Goal: Task Accomplishment & Management: Manage account settings

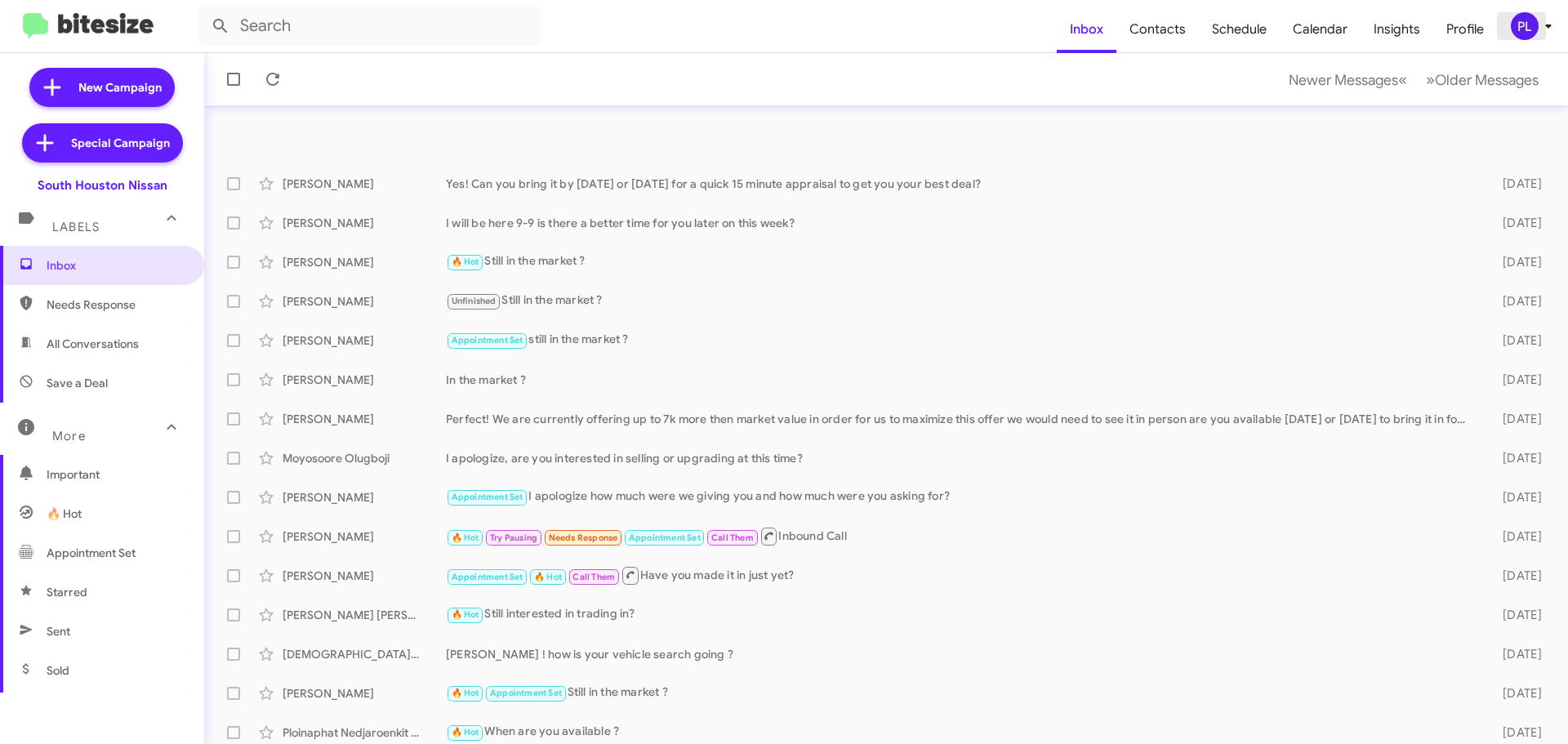
click at [1550, 25] on icon at bounding box center [1548, 26] width 6 height 4
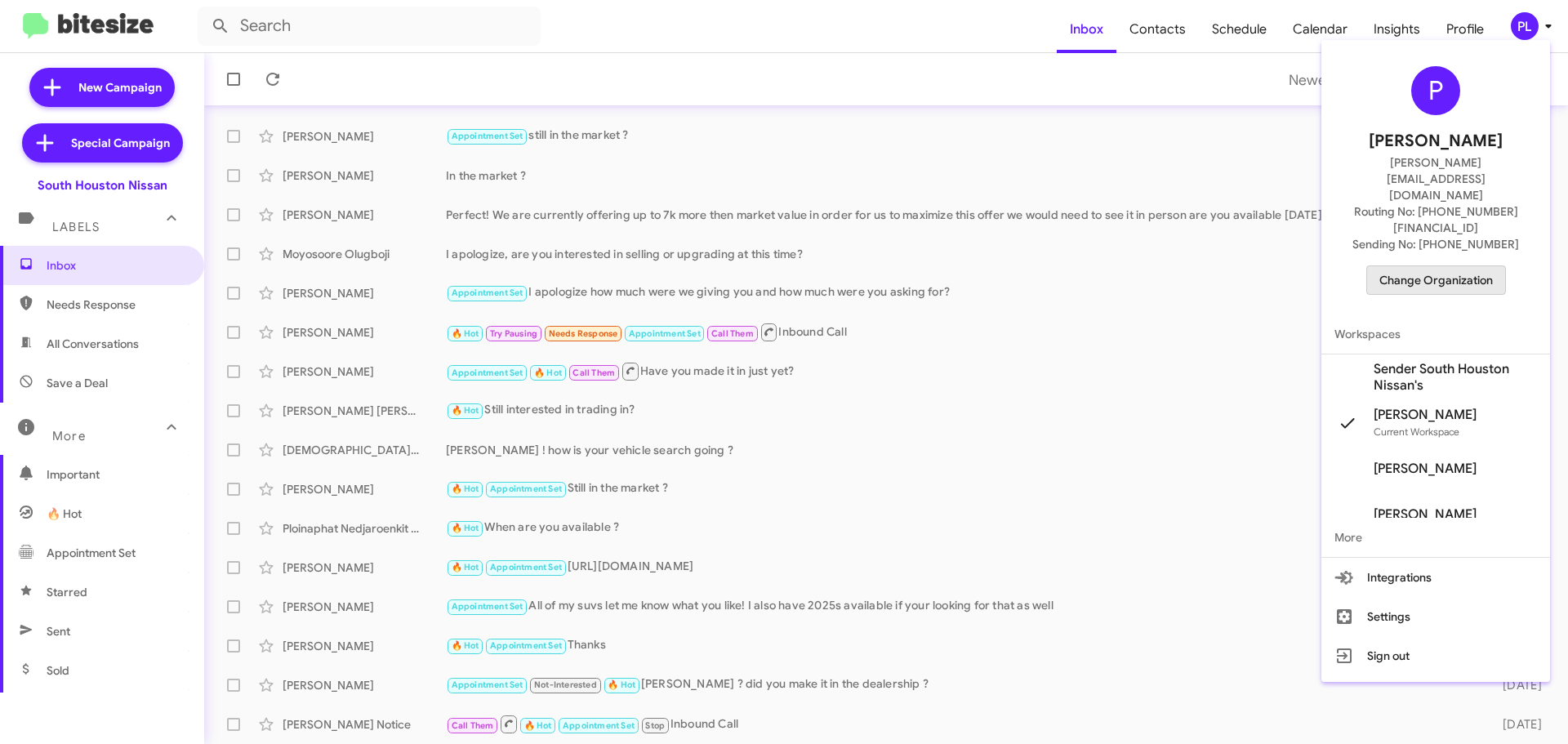
click at [1431, 266] on span "Change Organization" at bounding box center [1435, 280] width 113 height 28
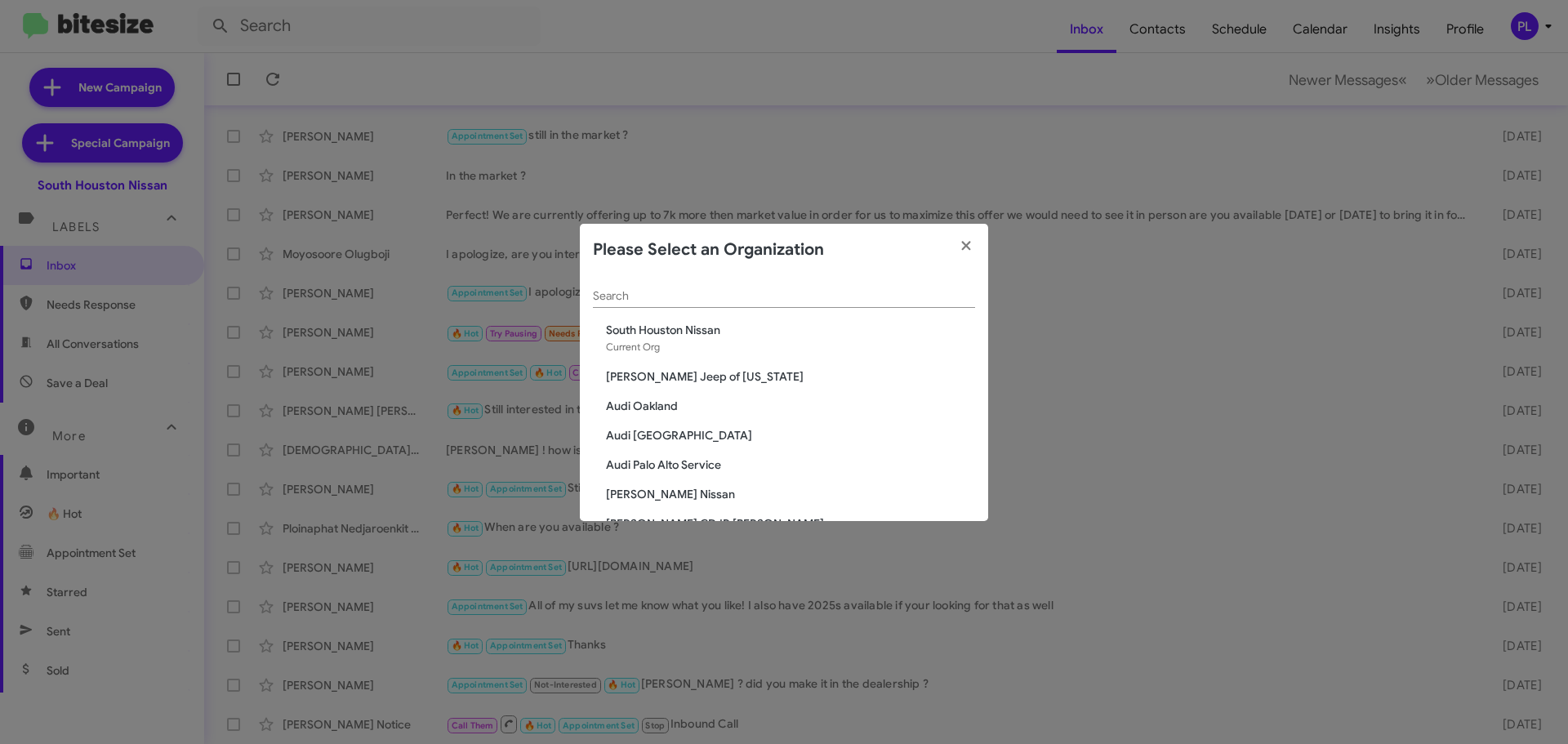
click at [671, 292] on input "Search" at bounding box center [783, 296] width 382 height 13
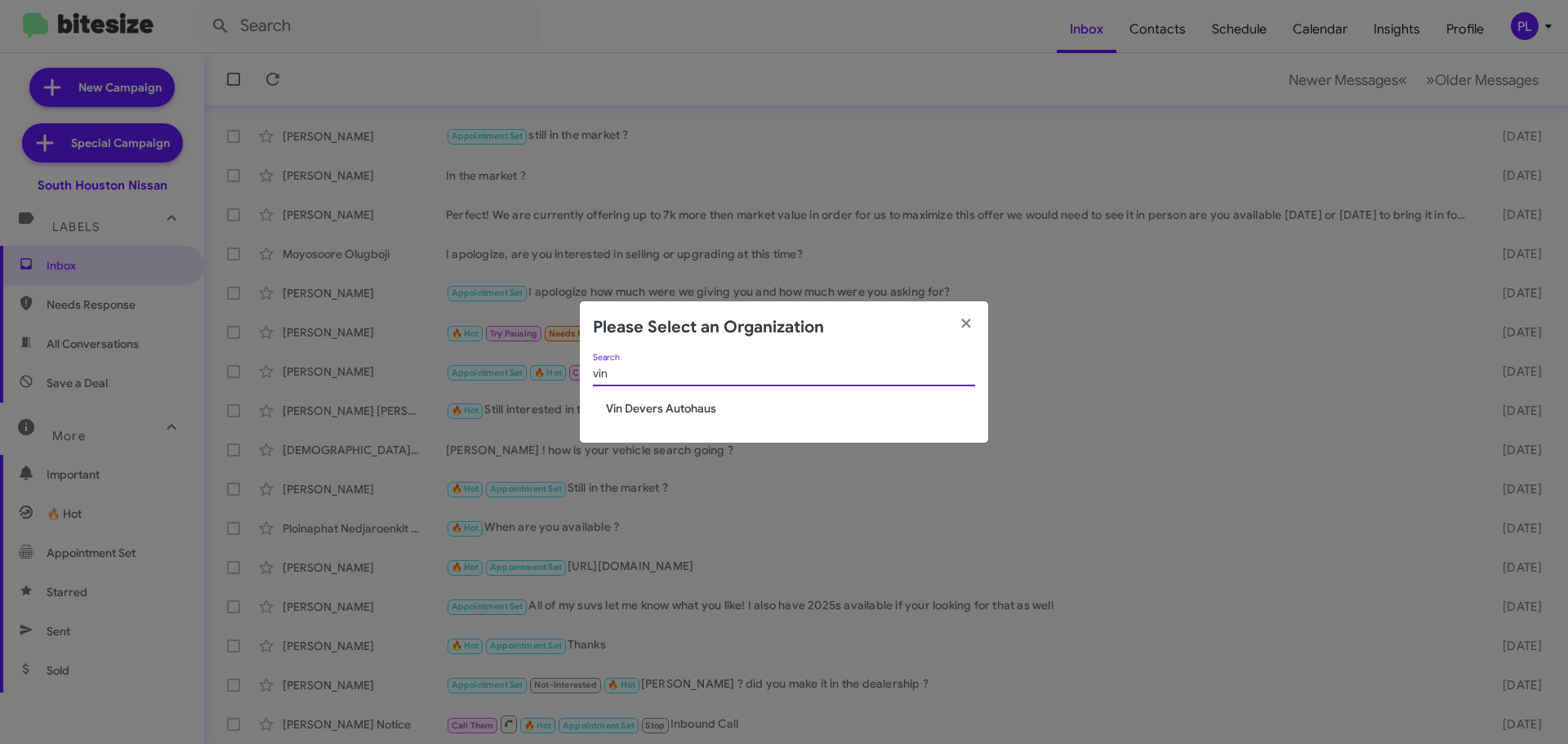
type input "vin"
click at [650, 406] on span "Vin Devers Autohaus" at bounding box center [790, 408] width 369 height 16
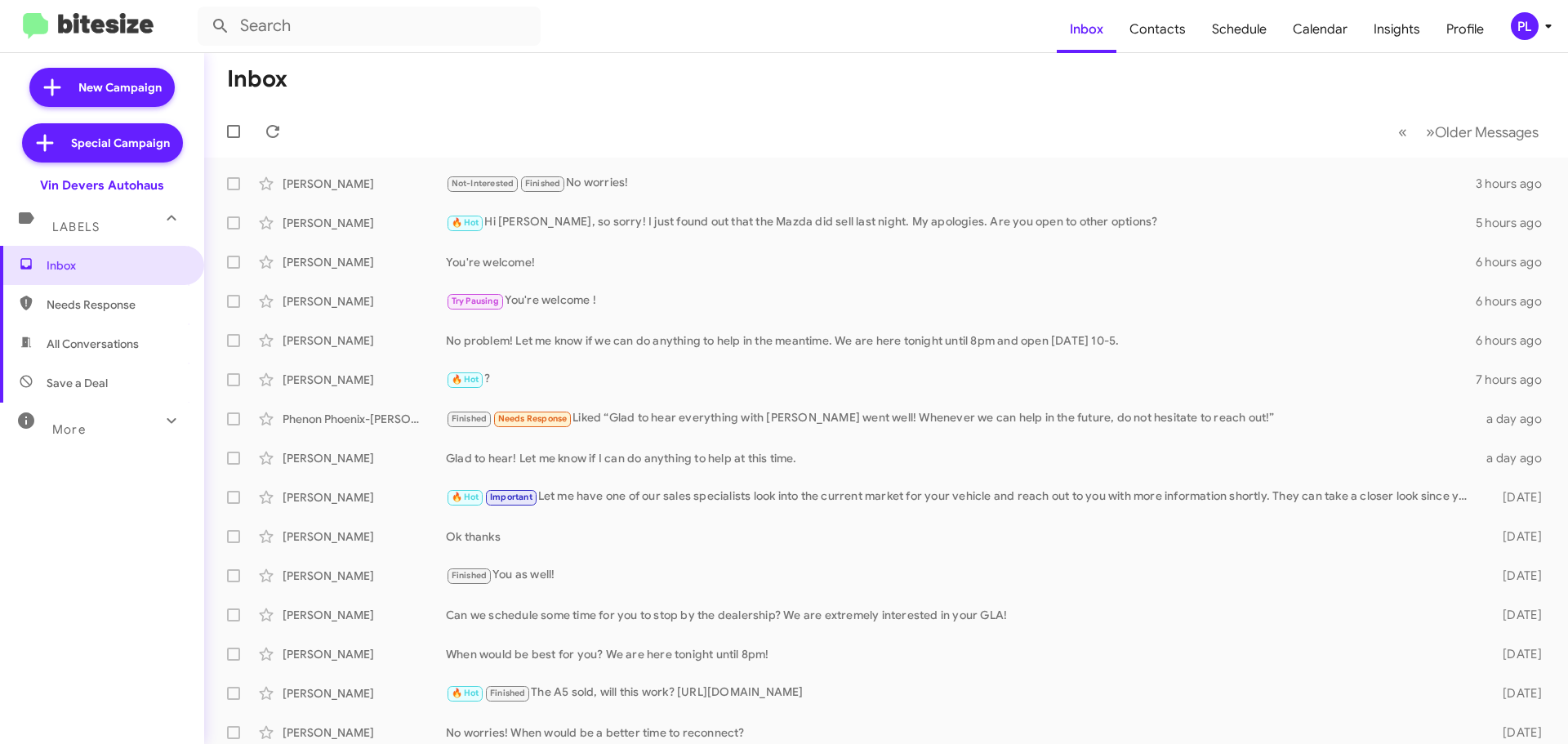
click at [54, 420] on div "More" at bounding box center [85, 423] width 145 height 31
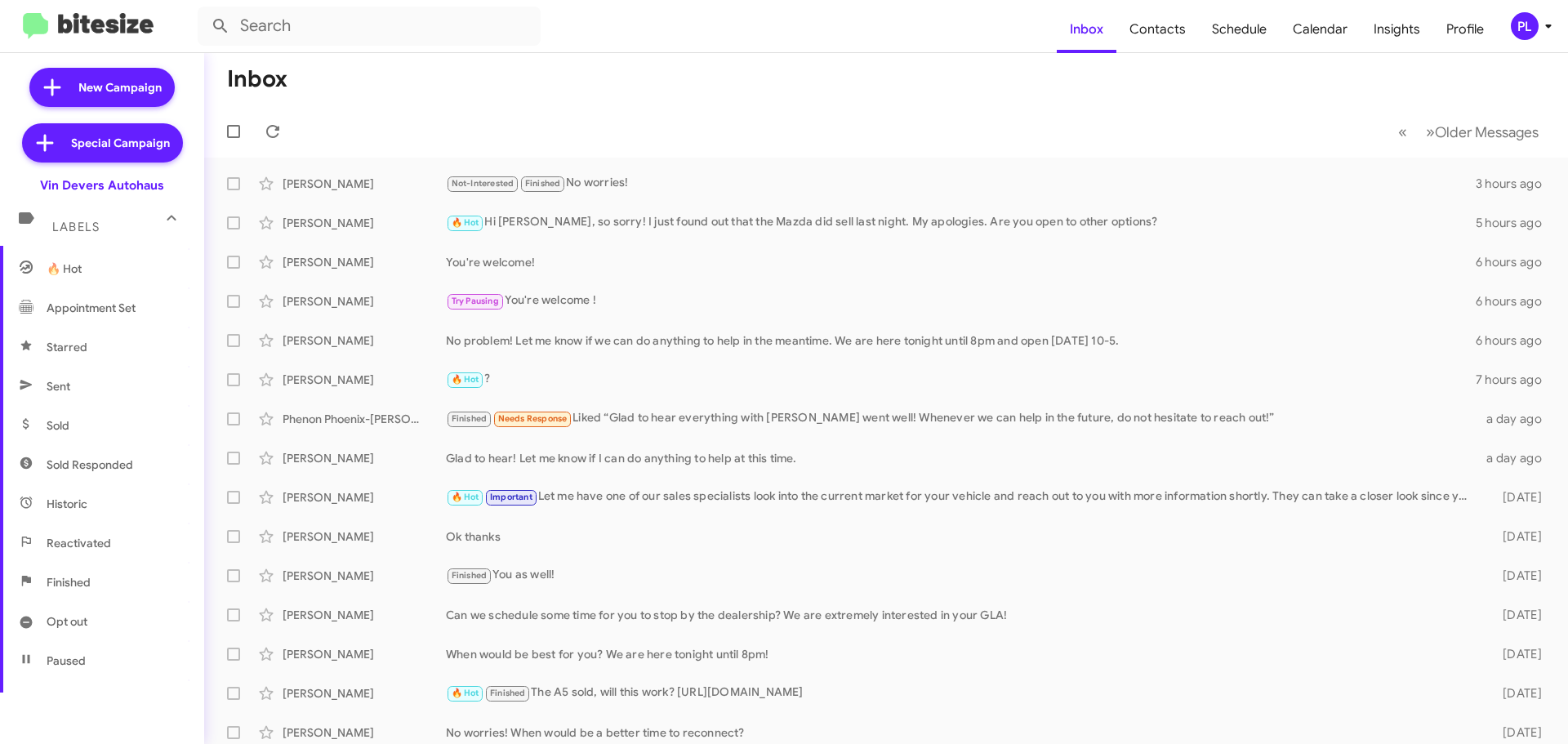
click at [118, 475] on span "Sold Responded" at bounding box center [102, 464] width 204 height 39
type input "in:sold-verified"
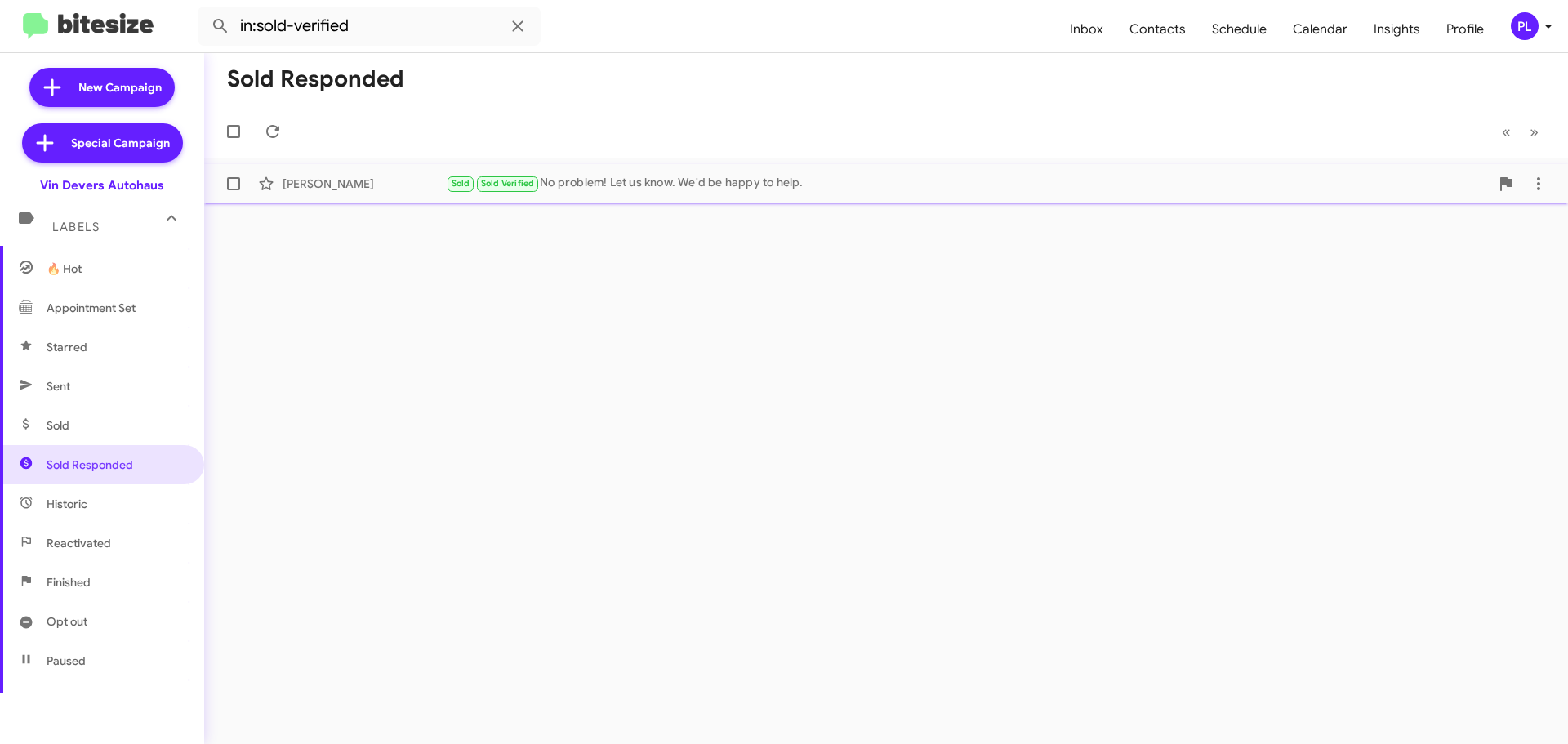
click at [700, 186] on div "Sold Sold Verified No problem! Let us know. We'd be happy to help." at bounding box center [967, 184] width 1043 height 19
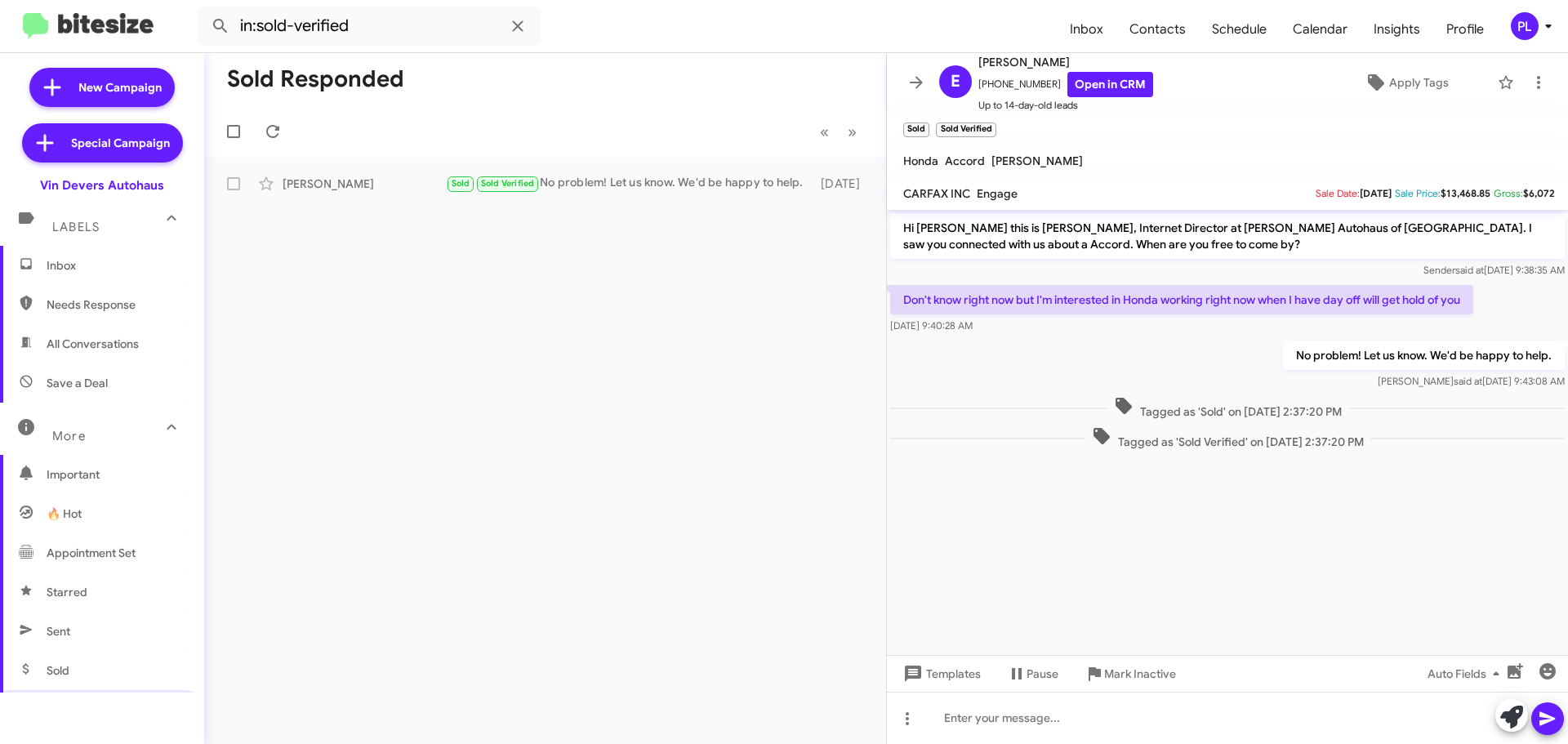
scroll to position [245, 0]
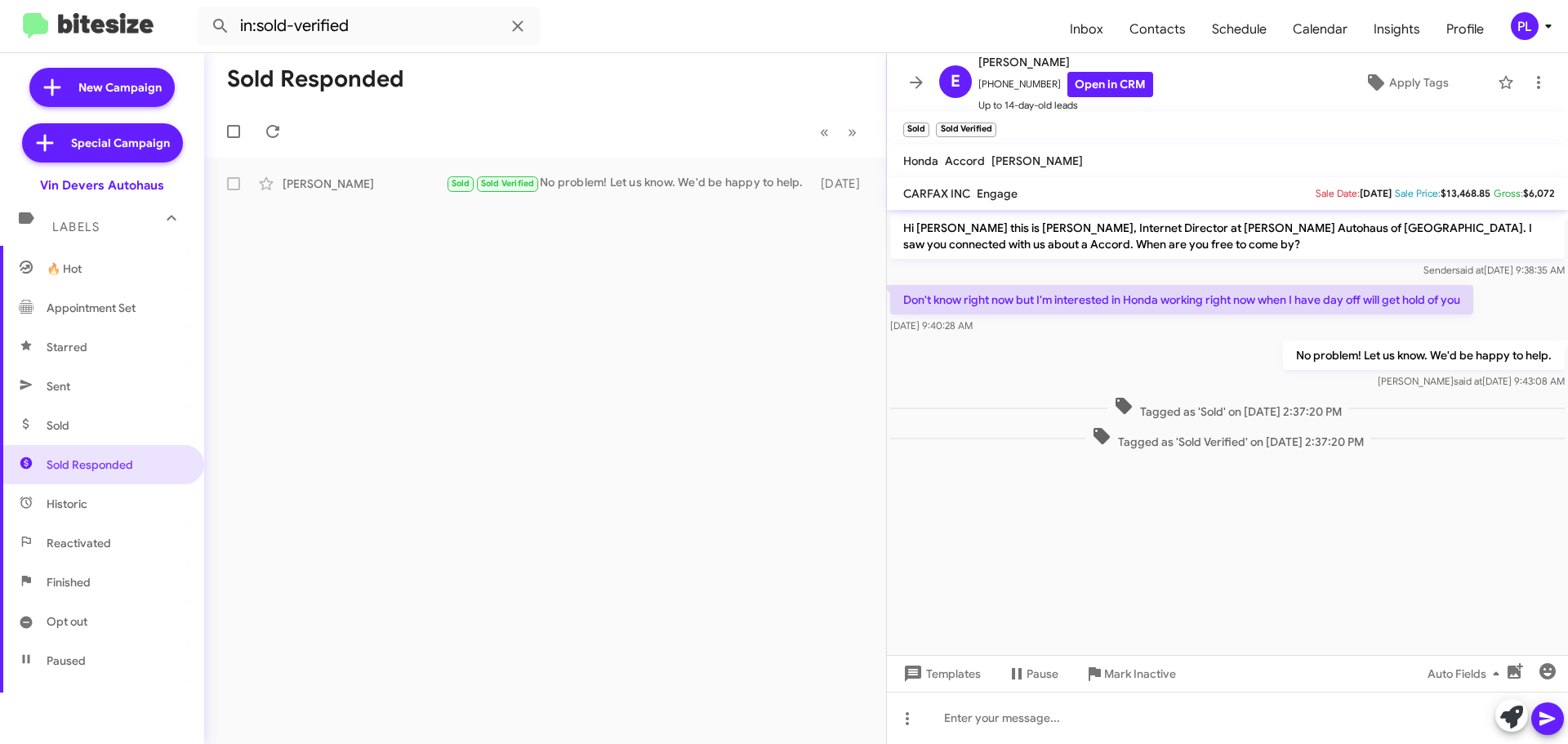
click at [1552, 25] on icon at bounding box center [1548, 26] width 20 height 20
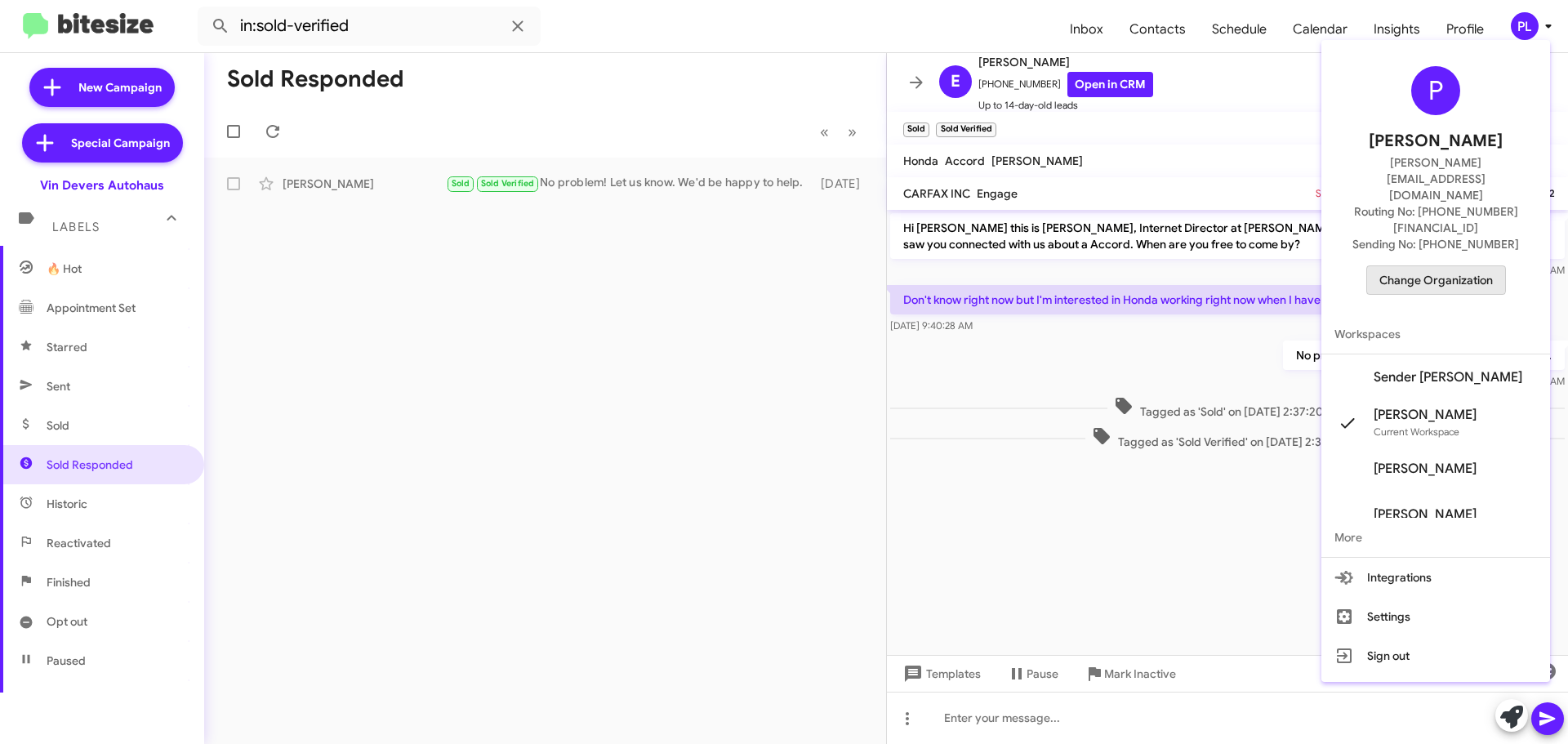
click at [1442, 266] on span "Change Organization" at bounding box center [1435, 280] width 113 height 28
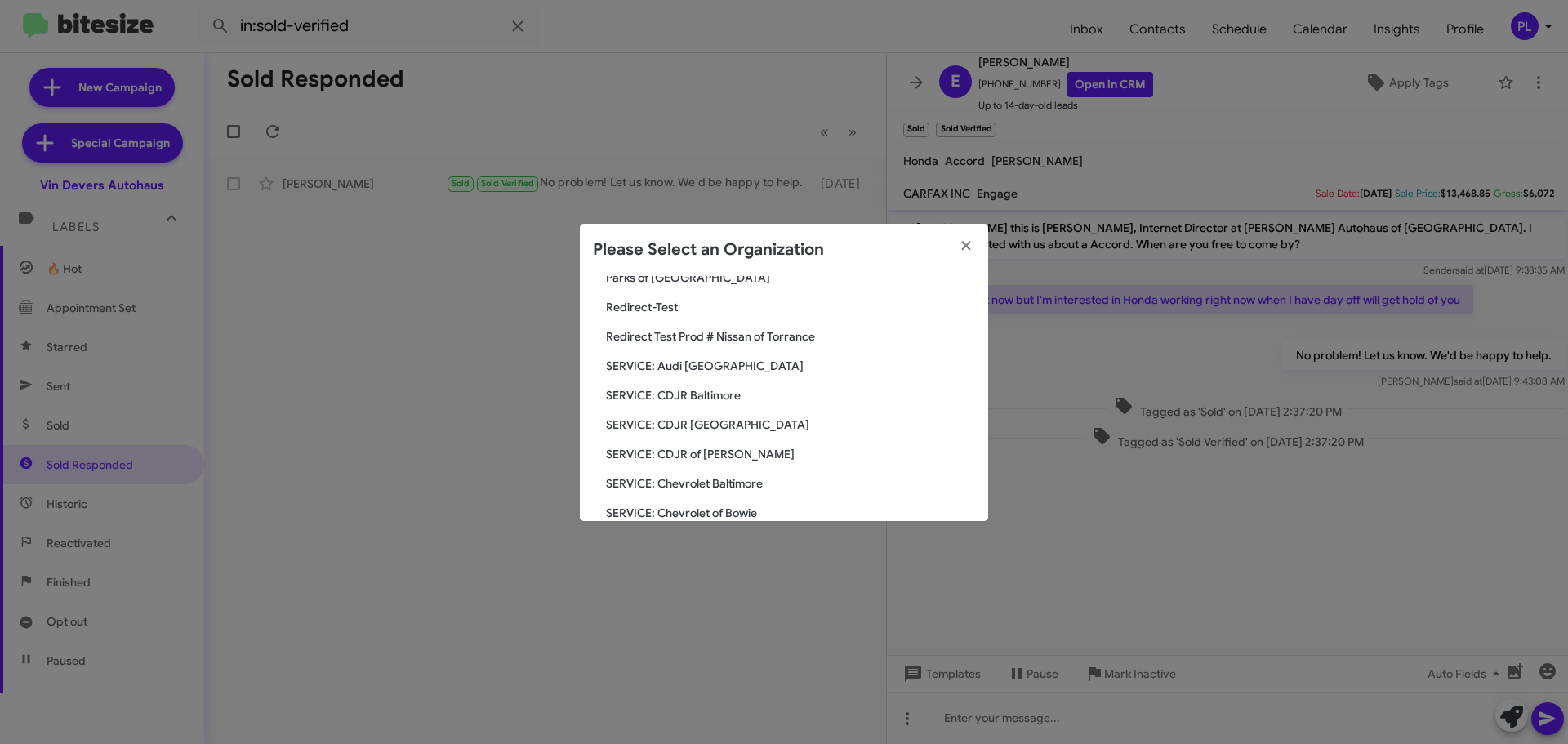
scroll to position [1656, 0]
click at [696, 450] on span "SERVICE: Audi Oakland" at bounding box center [790, 454] width 369 height 16
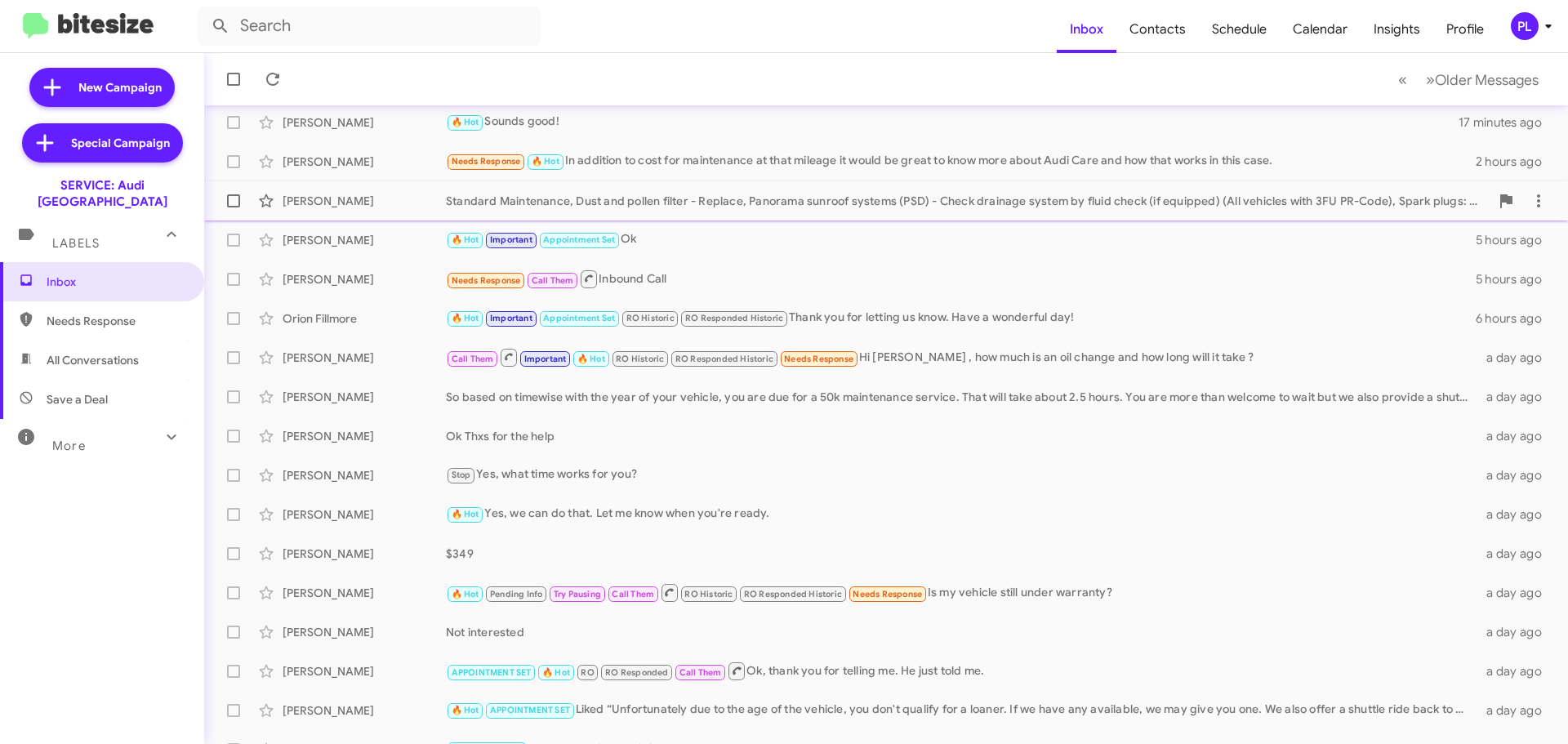
scroll to position [204, 0]
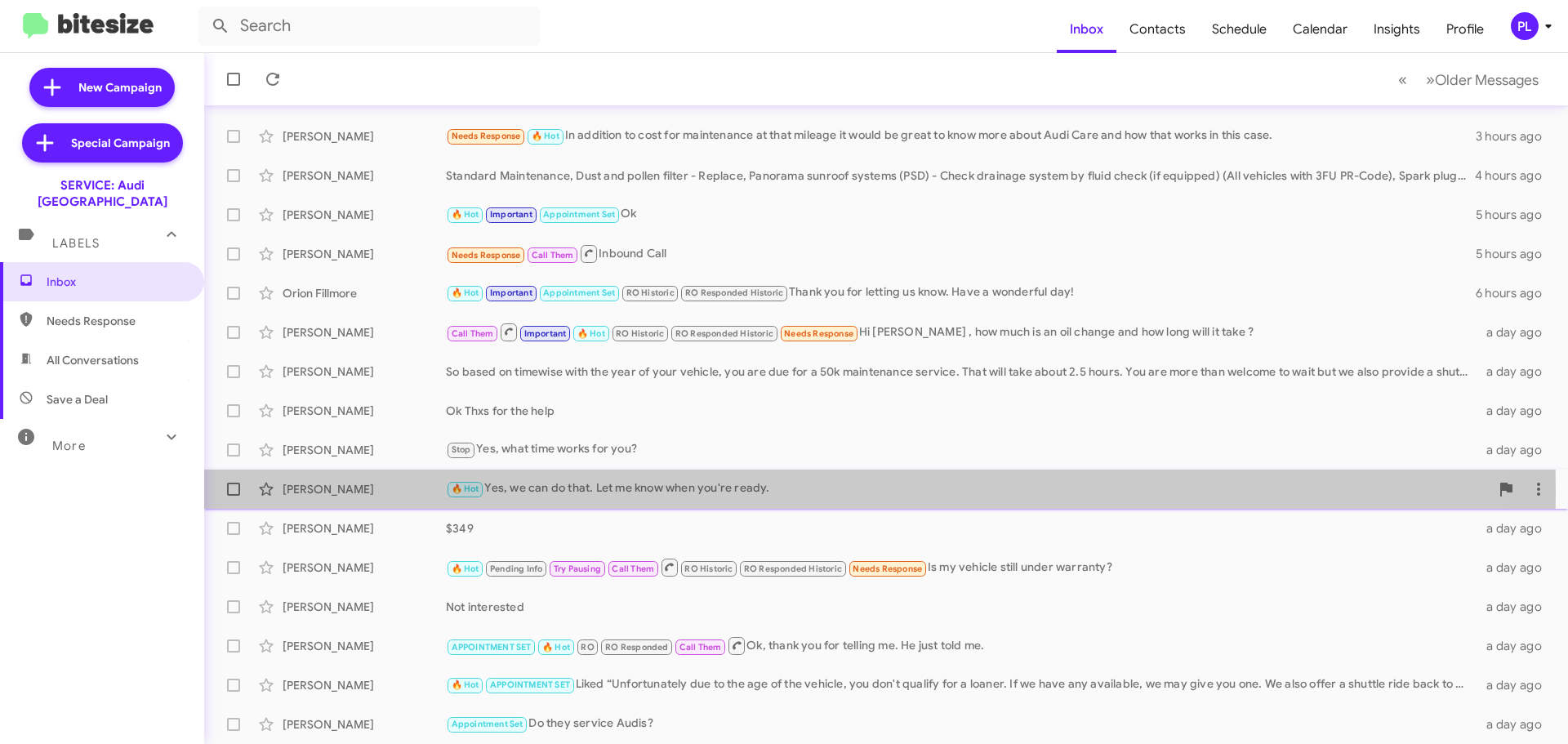
click at [598, 491] on div "🔥 Hot Yes, we can do that. Let me know when you're ready." at bounding box center [967, 489] width 1043 height 19
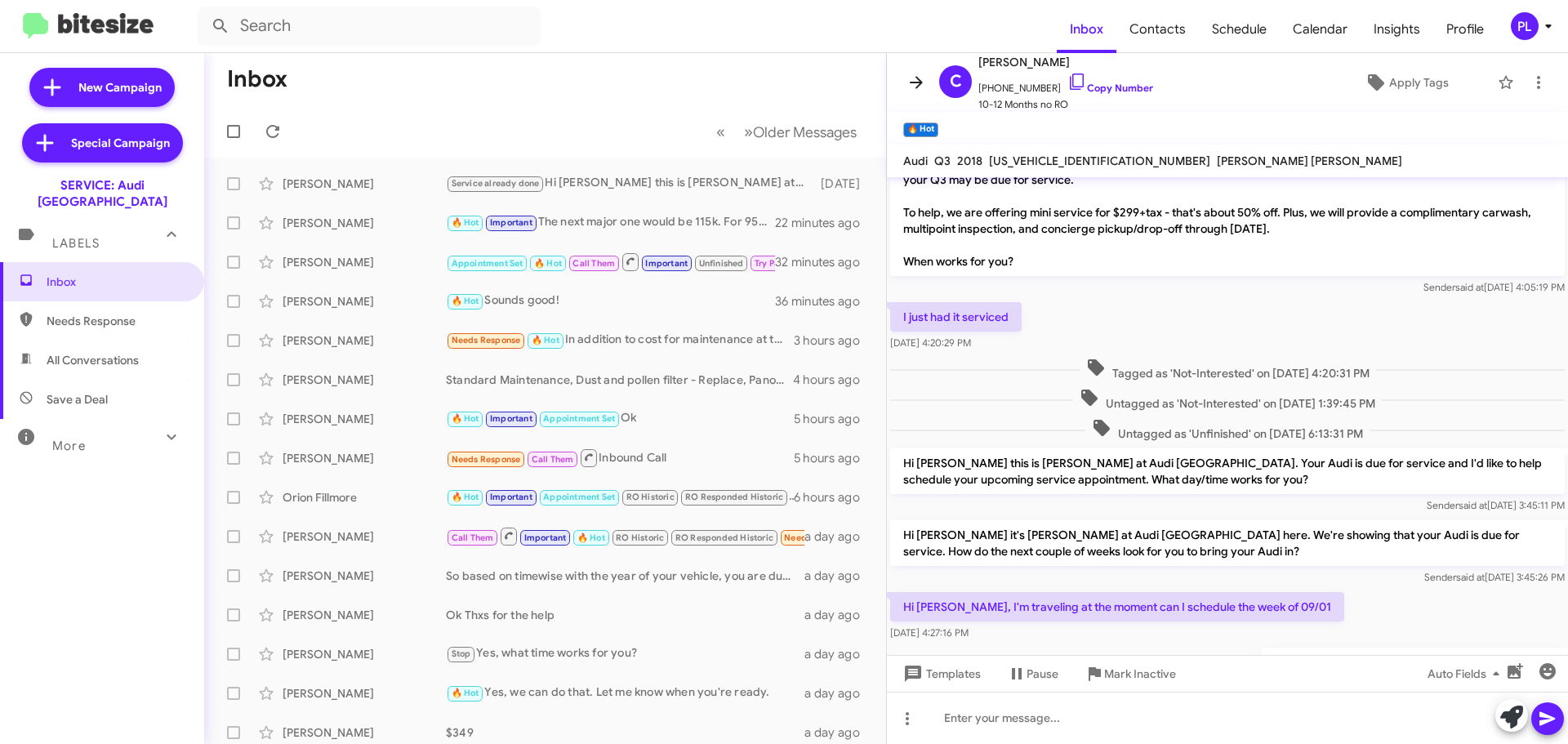
click at [915, 75] on icon at bounding box center [916, 82] width 20 height 20
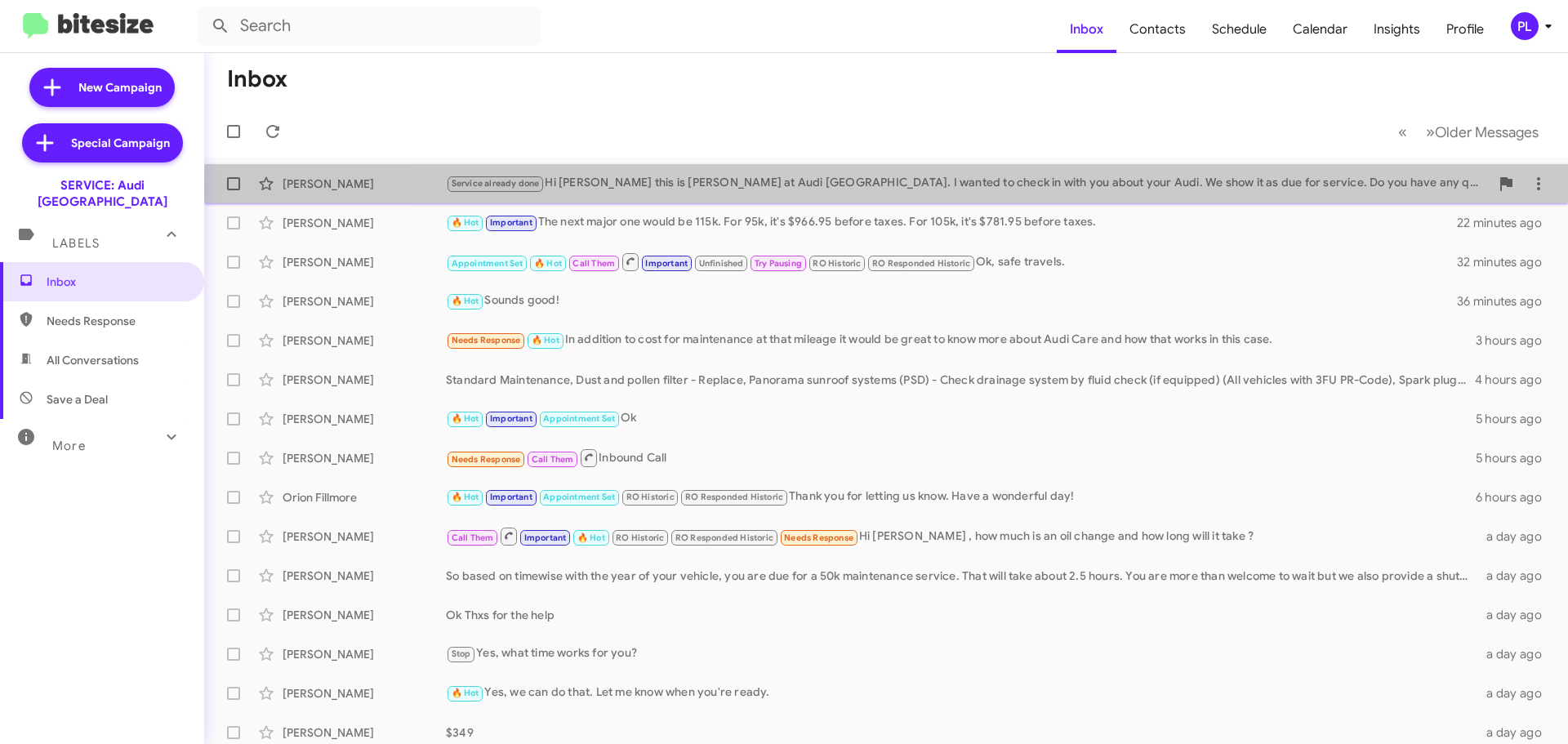
click at [1207, 189] on div "Service already done Hi [PERSON_NAME] this is [PERSON_NAME] at Audi [GEOGRAPHIC…" at bounding box center [967, 184] width 1043 height 19
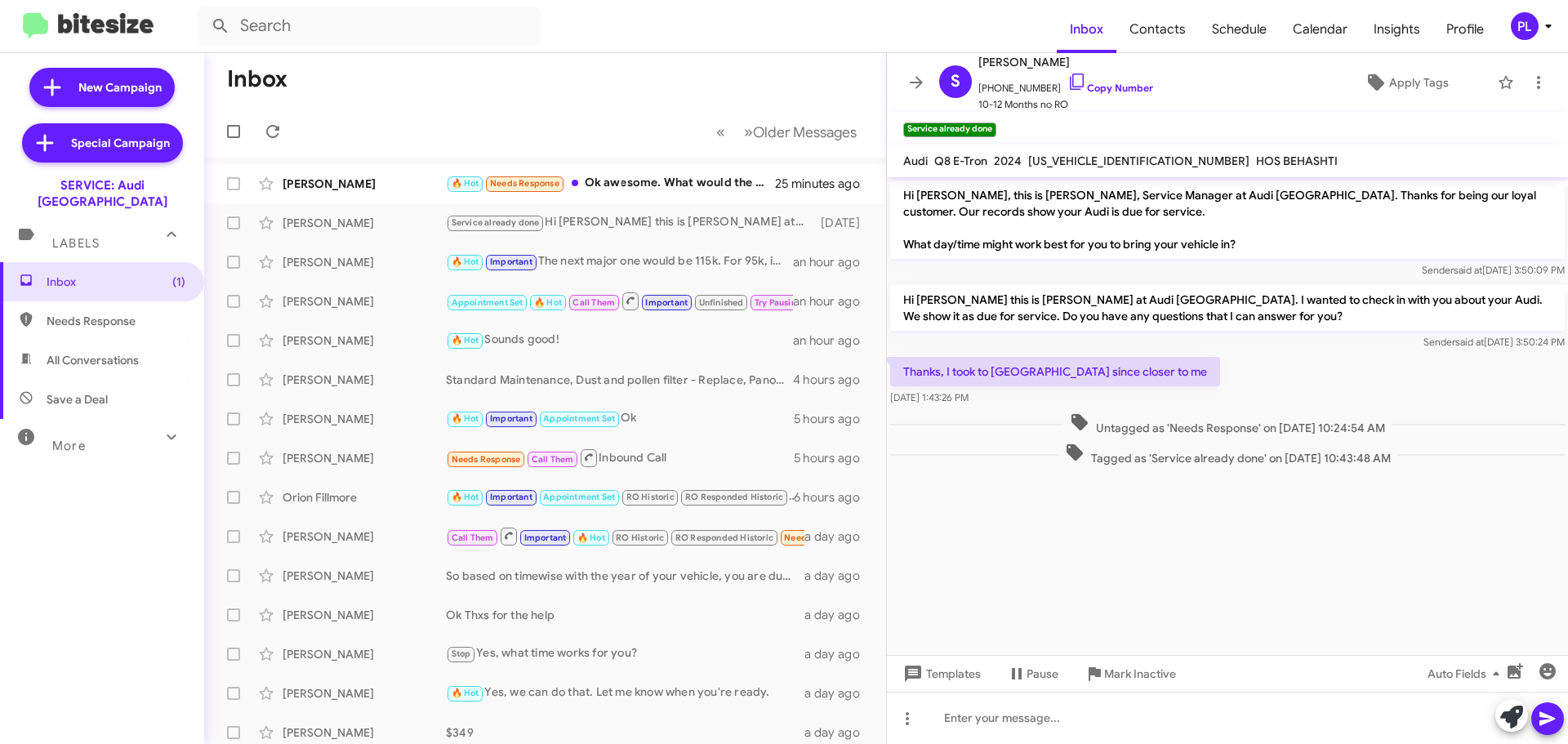
click at [80, 313] on span "Needs Response" at bounding box center [116, 321] width 139 height 16
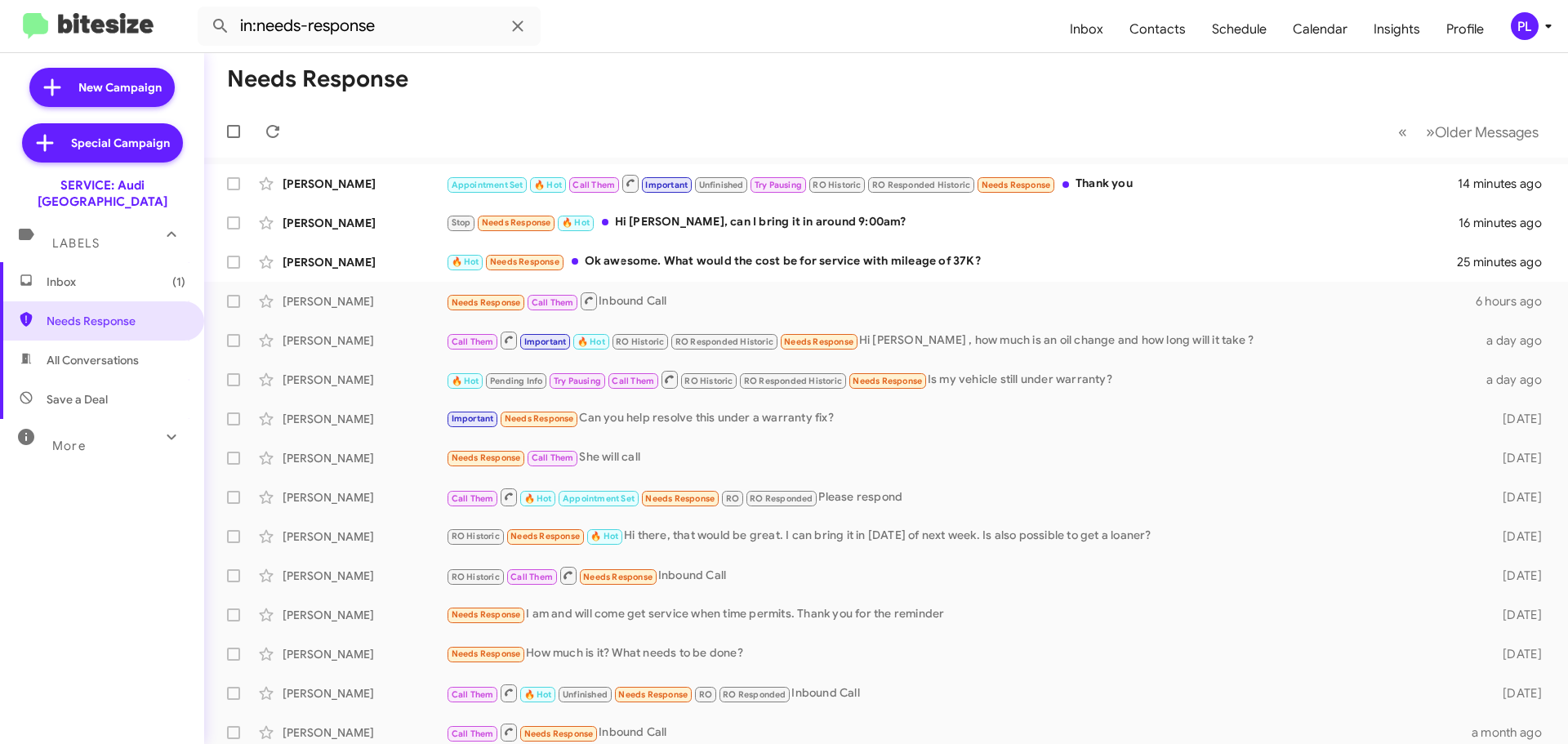
click at [114, 352] on span "All Conversations" at bounding box center [93, 360] width 93 height 16
type input "in:all-conversations"
